Goal: Transaction & Acquisition: Purchase product/service

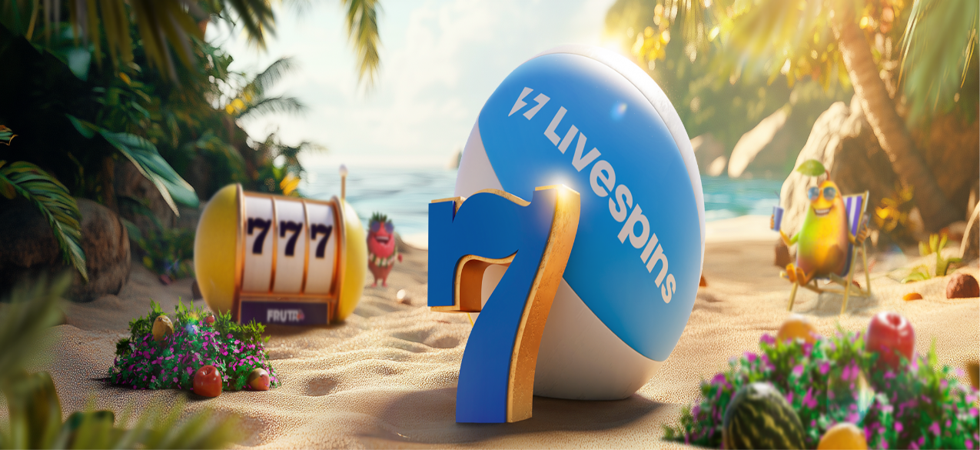
click at [88, 62] on span "Kirjaudu" at bounding box center [107, 56] width 38 height 12
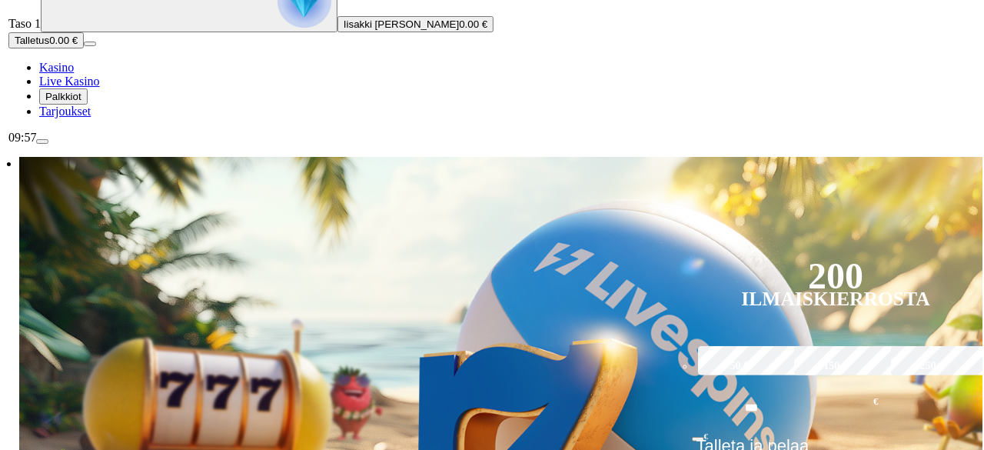
scroll to position [151, 0]
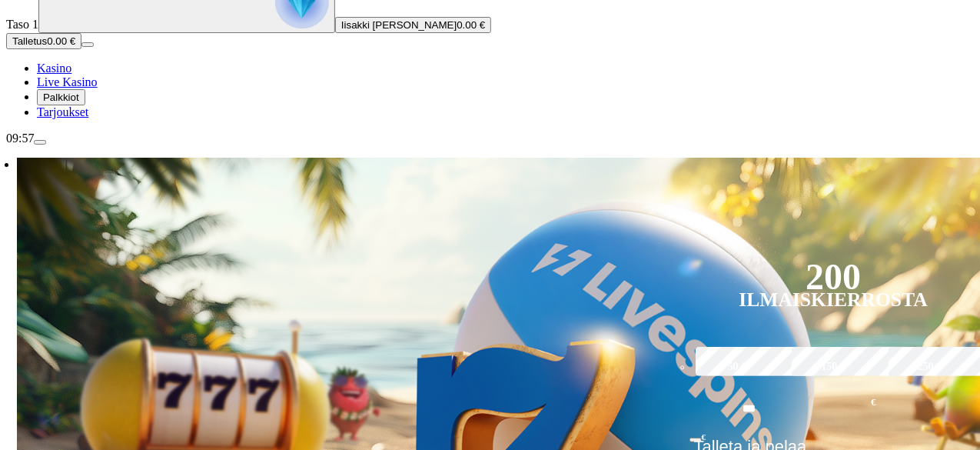
click at [40, 142] on span "menu icon" at bounding box center [40, 142] width 0 height 0
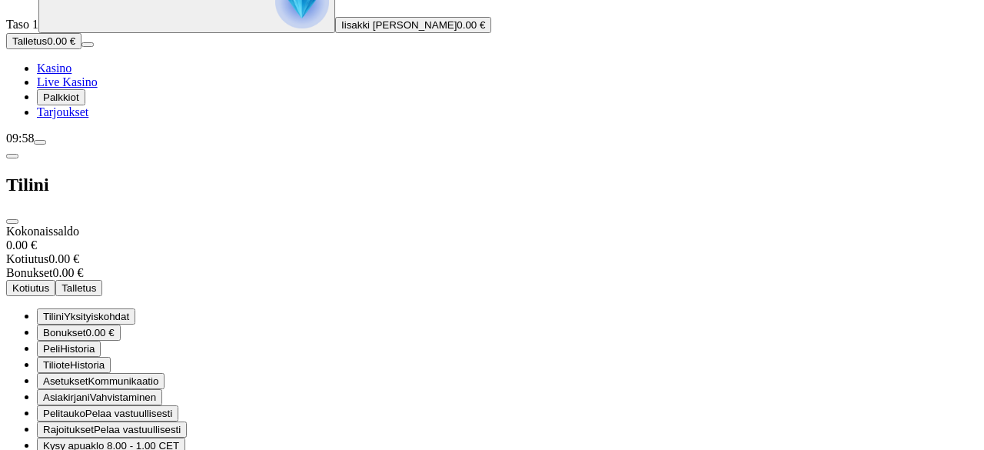
scroll to position [121, 0]
click at [34, 145] on span "09:58" at bounding box center [20, 137] width 28 height 13
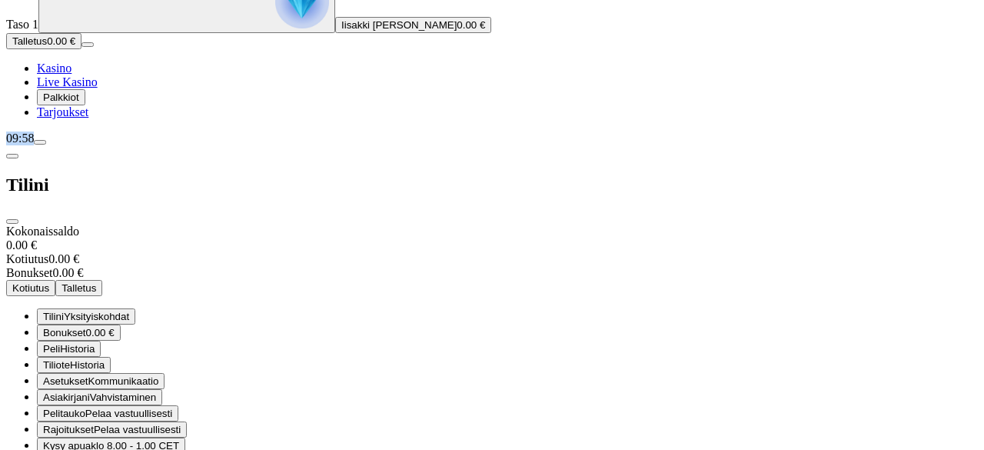
scroll to position [28, 0]
click at [115, 327] on span "0.00 €" at bounding box center [100, 333] width 28 height 12
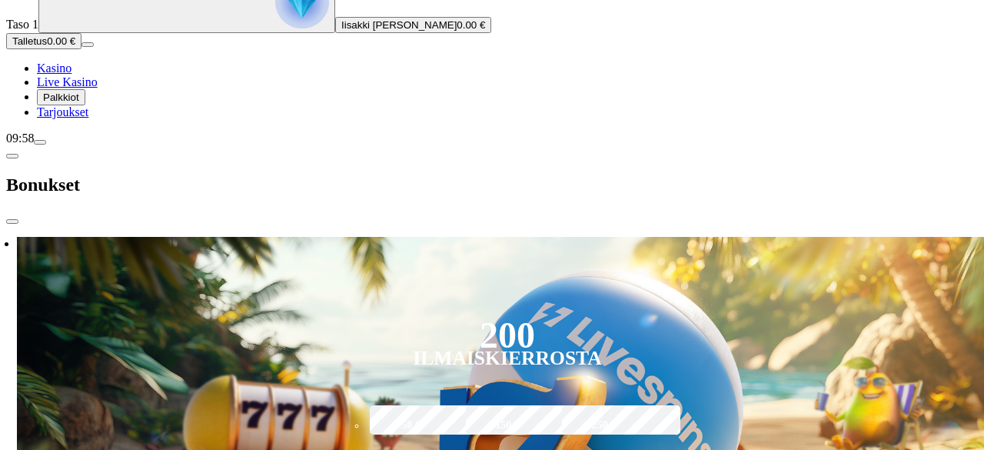
scroll to position [0, 0]
click at [363, 224] on div at bounding box center [492, 224] width 972 height 0
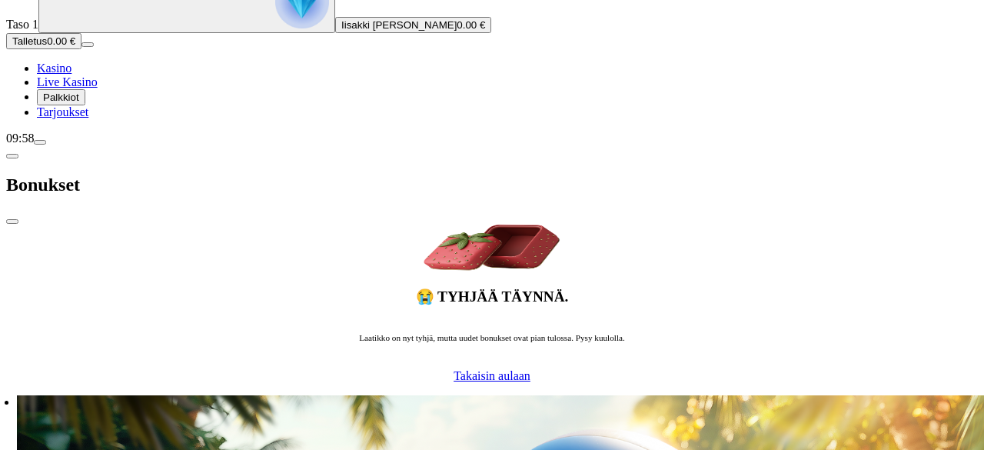
click at [12, 156] on span "chevron-left icon" at bounding box center [12, 156] width 0 height 0
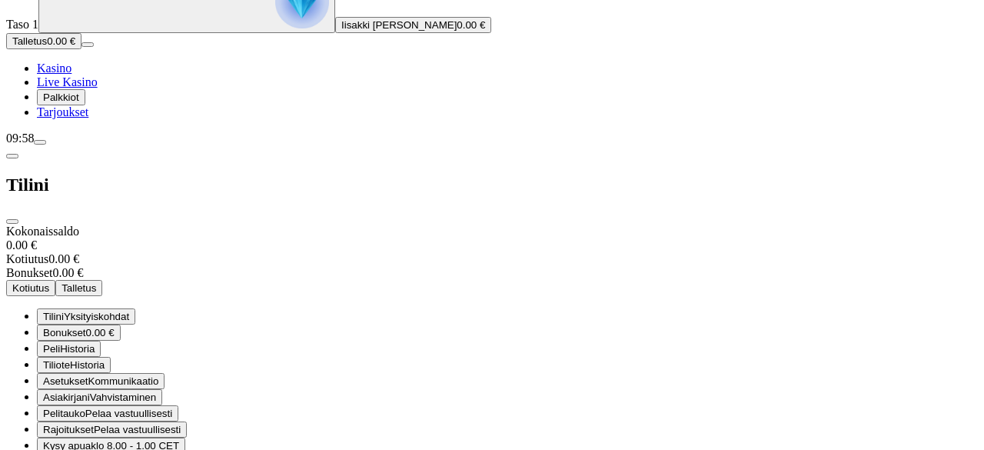
scroll to position [129, 0]
click at [12, 221] on span "close icon" at bounding box center [12, 221] width 0 height 0
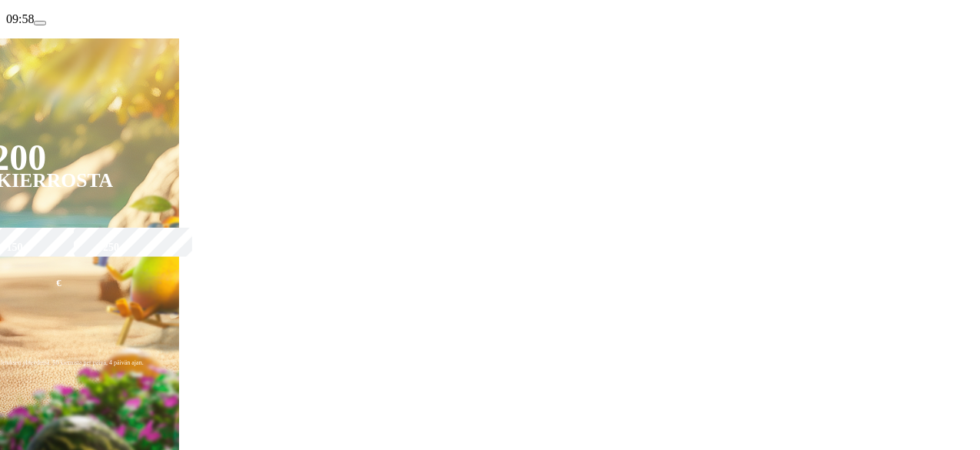
scroll to position [271, 0]
click at [96, 25] on div "09:58" at bounding box center [490, 19] width 968 height 14
click at [43, 25] on div "09:58" at bounding box center [490, 19] width 968 height 14
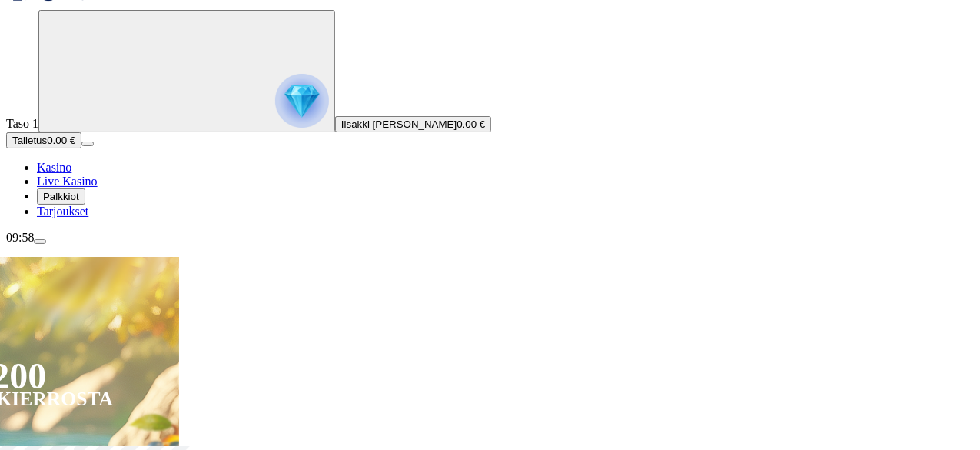
scroll to position [49, 0]
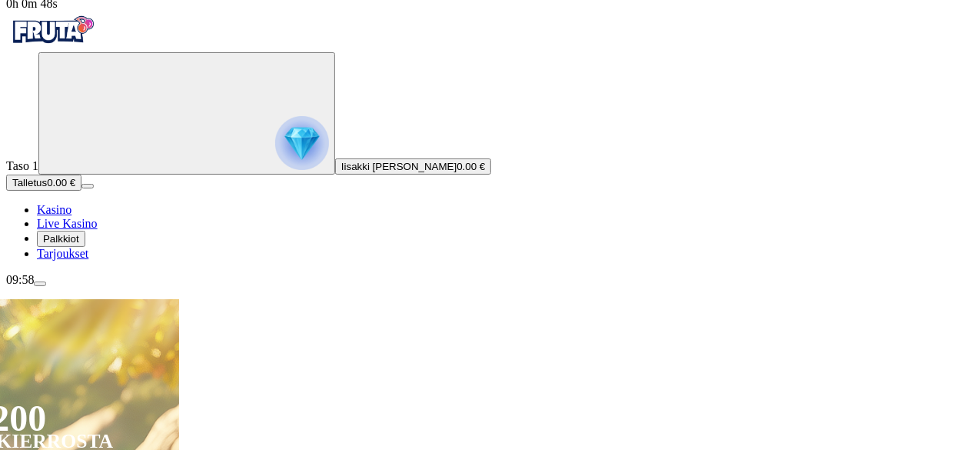
scroll to position [0, 0]
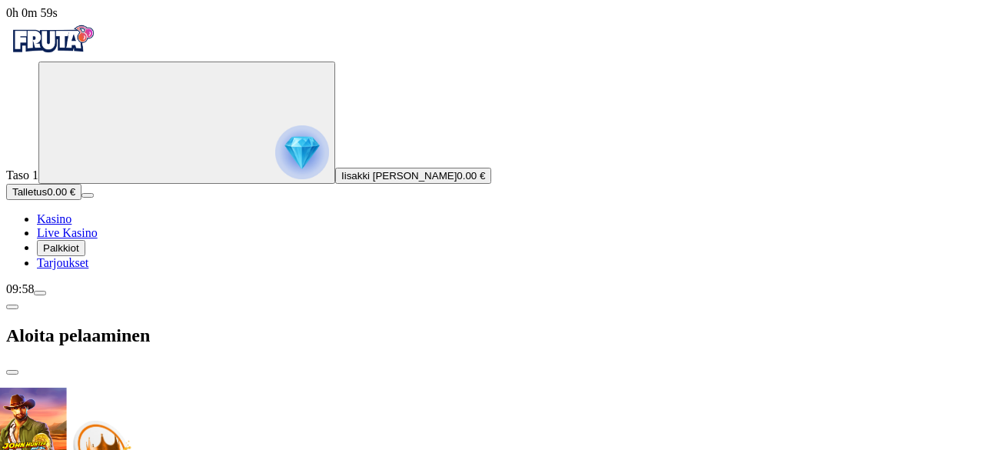
drag, startPoint x: 428, startPoint y: 158, endPoint x: 288, endPoint y: 148, distance: 140.2
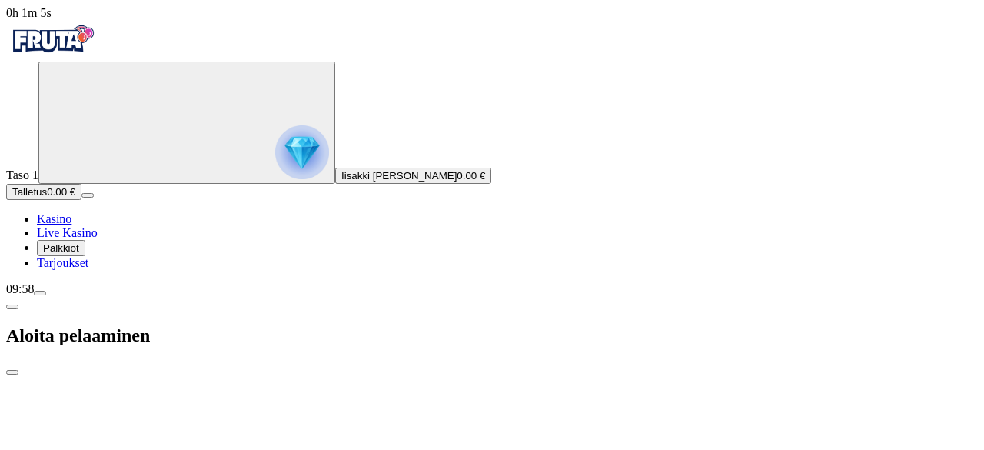
drag, startPoint x: 467, startPoint y: 139, endPoint x: 149, endPoint y: 168, distance: 319.6
click at [12, 372] on span "close icon" at bounding box center [12, 372] width 0 height 0
